Goal: Navigation & Orientation: Find specific page/section

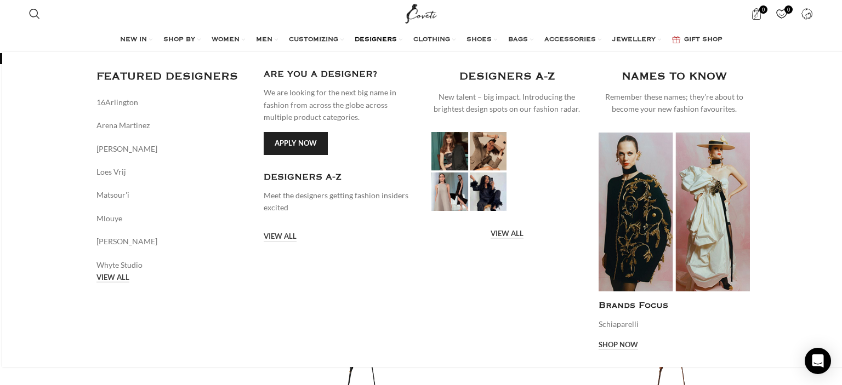
click at [379, 40] on span "DESIGNERS" at bounding box center [376, 40] width 42 height 9
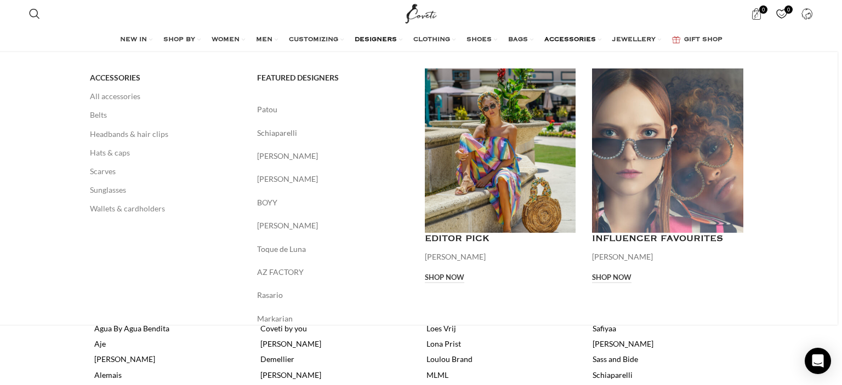
click at [592, 37] on span "ACCESSORIES" at bounding box center [570, 40] width 52 height 9
